Goal: Information Seeking & Learning: Learn about a topic

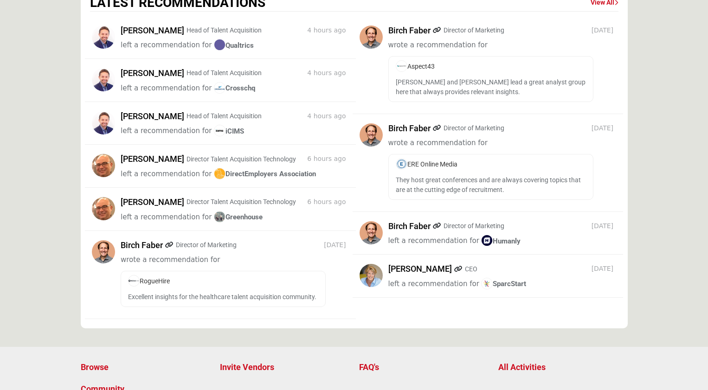
scroll to position [1228, 0]
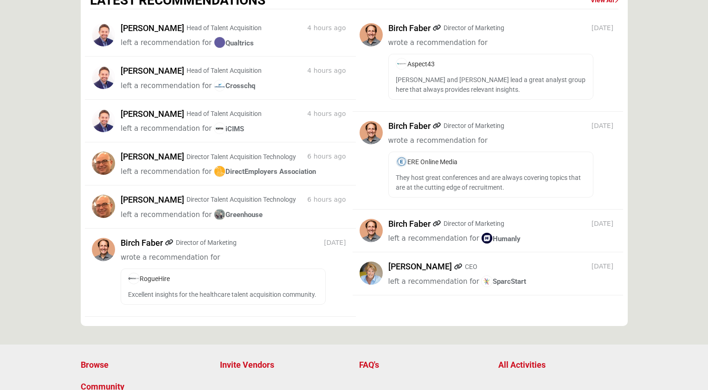
click at [146, 33] on h5 "[PERSON_NAME]" at bounding box center [153, 28] width 64 height 10
click at [597, 3] on link "View All" at bounding box center [605, 0] width 28 height 9
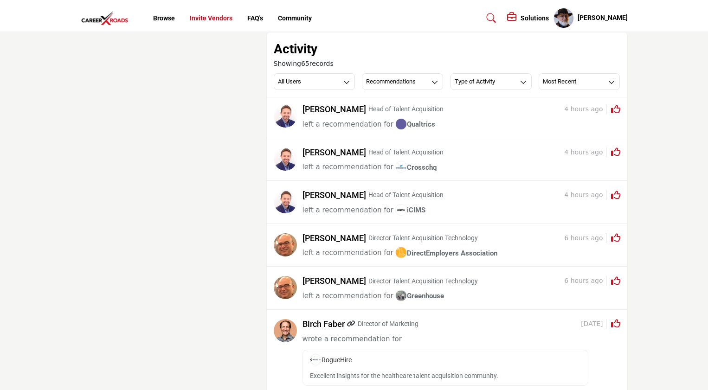
click at [203, 18] on link "Invite Vendors" at bounding box center [211, 17] width 43 height 7
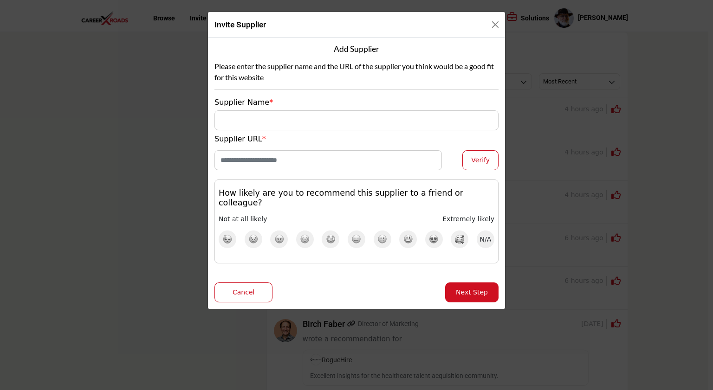
click at [160, 16] on div "Invite Supplier Add Supplier Please enter the supplier name and the URL of the …" at bounding box center [356, 195] width 713 height 390
click at [495, 22] on button "Close" at bounding box center [495, 24] width 13 height 13
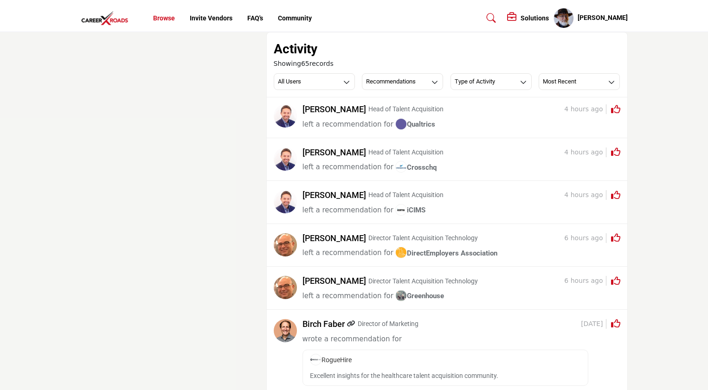
click at [166, 20] on link "Browse" at bounding box center [164, 17] width 22 height 7
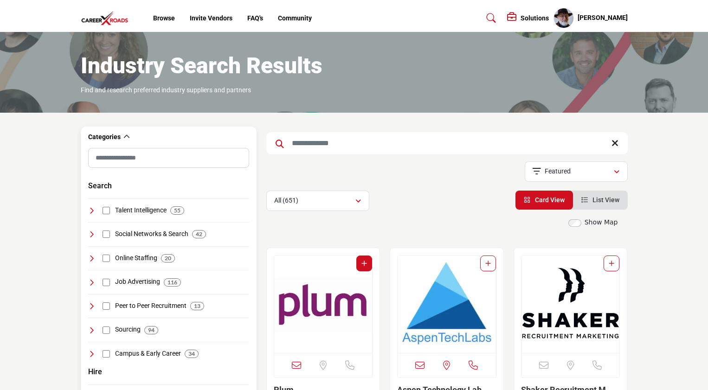
click at [142, 211] on h4 "Talent Intelligence" at bounding box center [141, 210] width 52 height 9
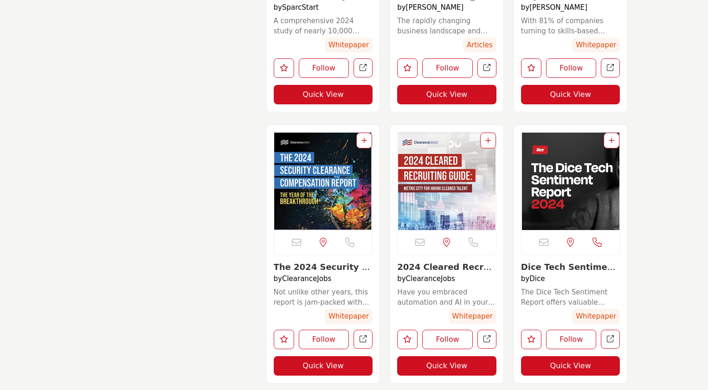
scroll to position [2966, 0]
